Goal: Use online tool/utility: Utilize a website feature to perform a specific function

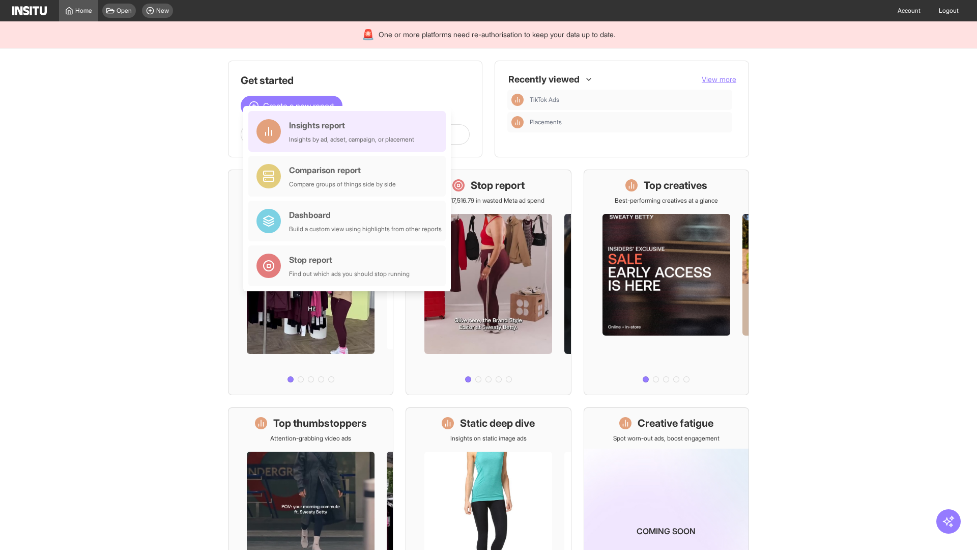
click at [350, 131] on div "Insights report Insights by ad, adset, campaign, or placement" at bounding box center [351, 131] width 125 height 24
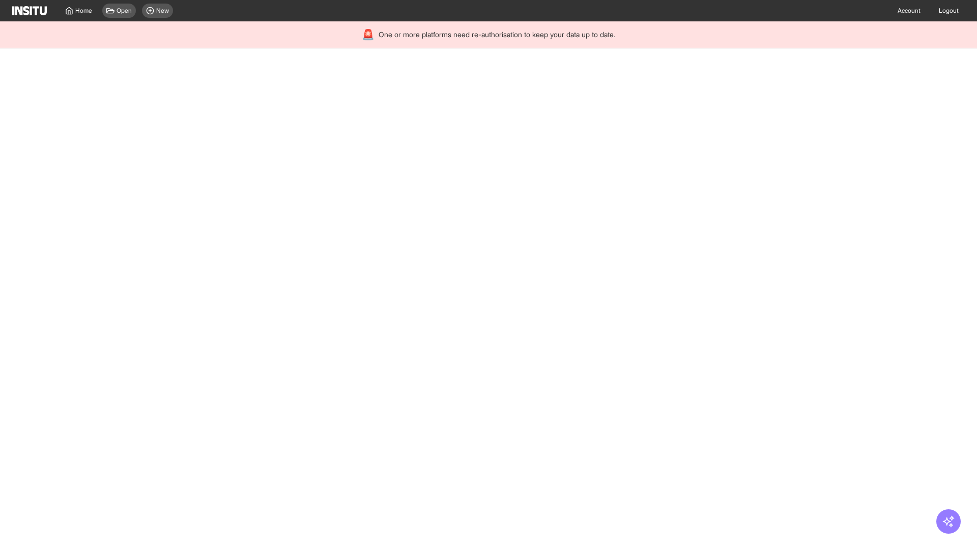
select select "**"
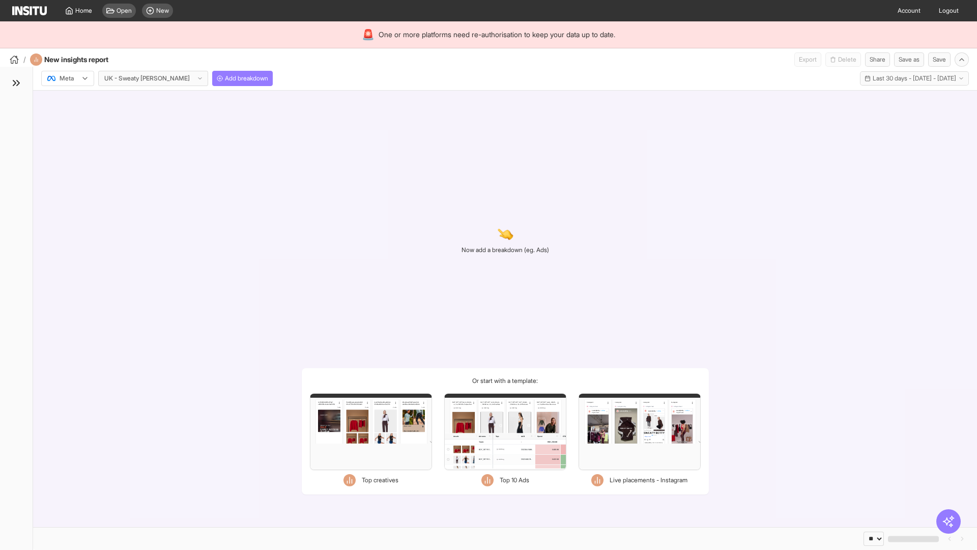
click at [68, 78] on div at bounding box center [60, 78] width 28 height 10
click at [67, 100] on span "Meta" at bounding box center [67, 100] width 14 height 9
click at [225, 78] on span "Add breakdown" at bounding box center [246, 78] width 43 height 8
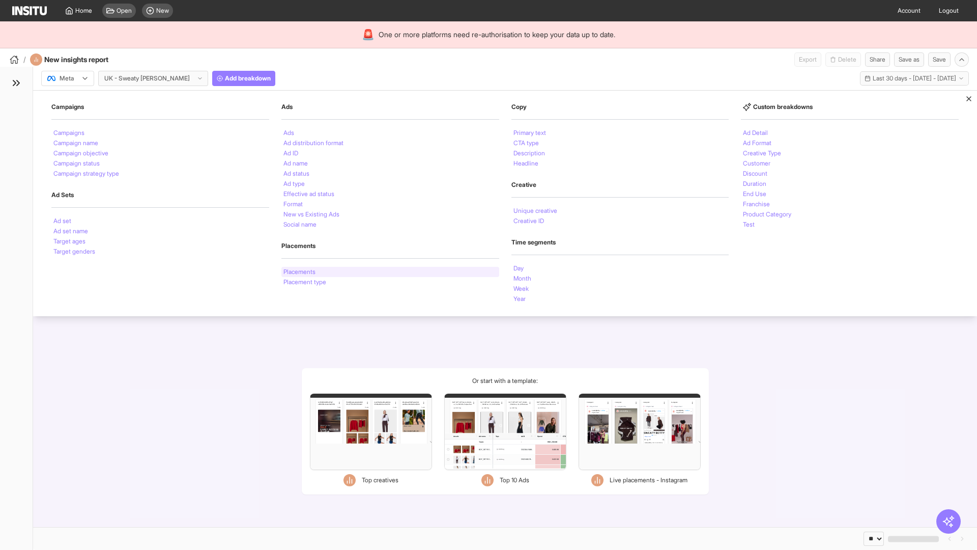
click at [300, 272] on li "Placements" at bounding box center [299, 272] width 32 height 6
